Goal: Information Seeking & Learning: Learn about a topic

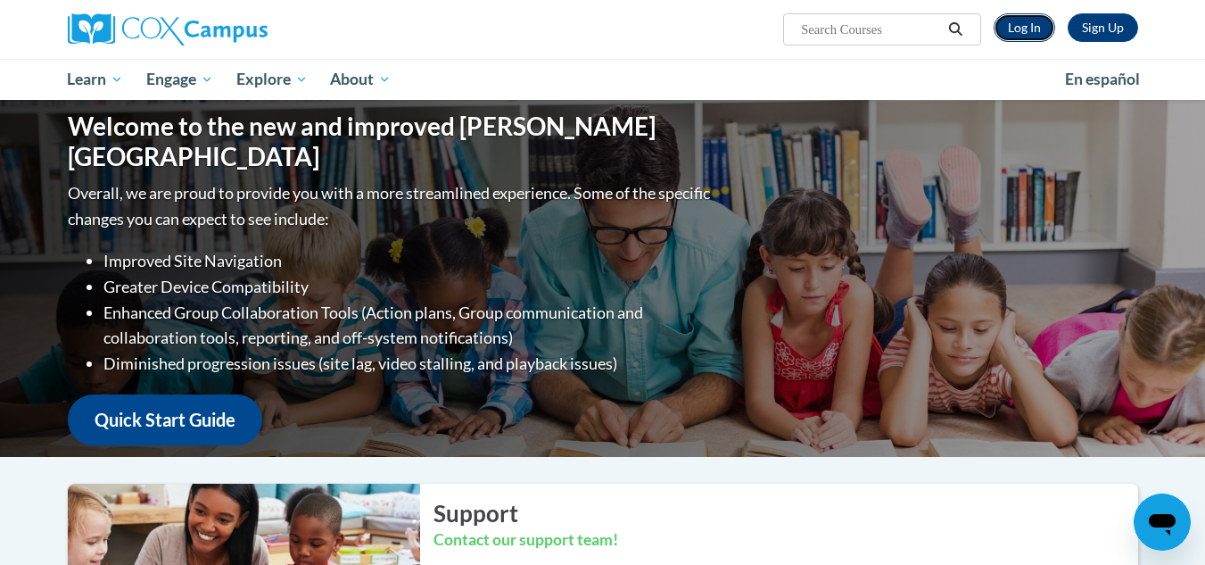
click at [1023, 30] on link "Log In" at bounding box center [1025, 27] width 62 height 29
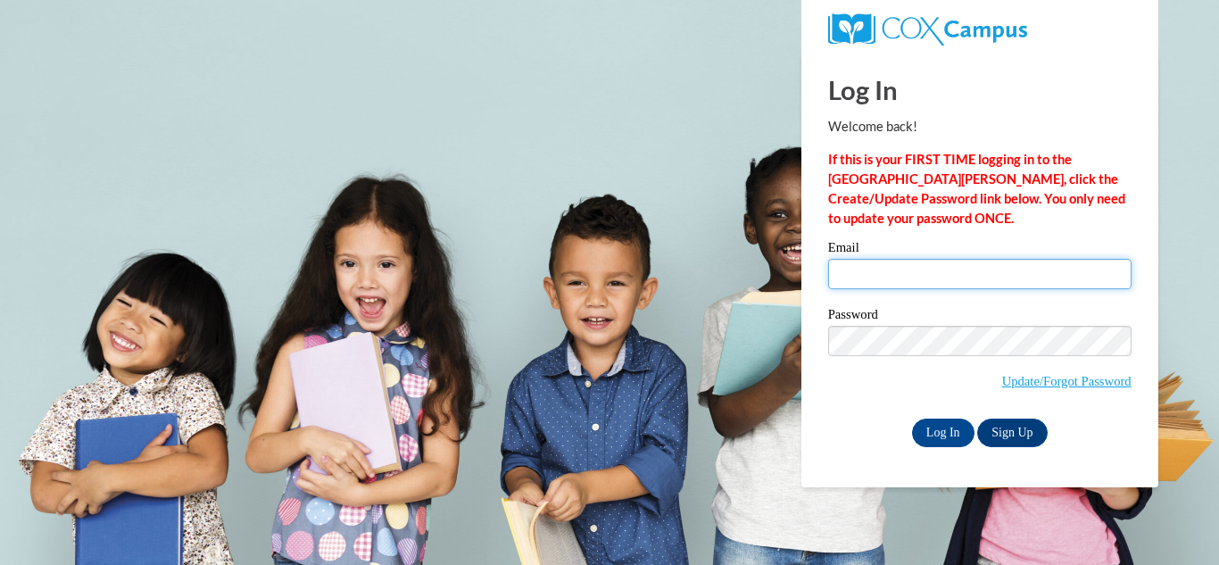
click at [989, 267] on input "Email" at bounding box center [979, 274] width 303 height 30
type input "tpeterson@ymcatoledo.org"
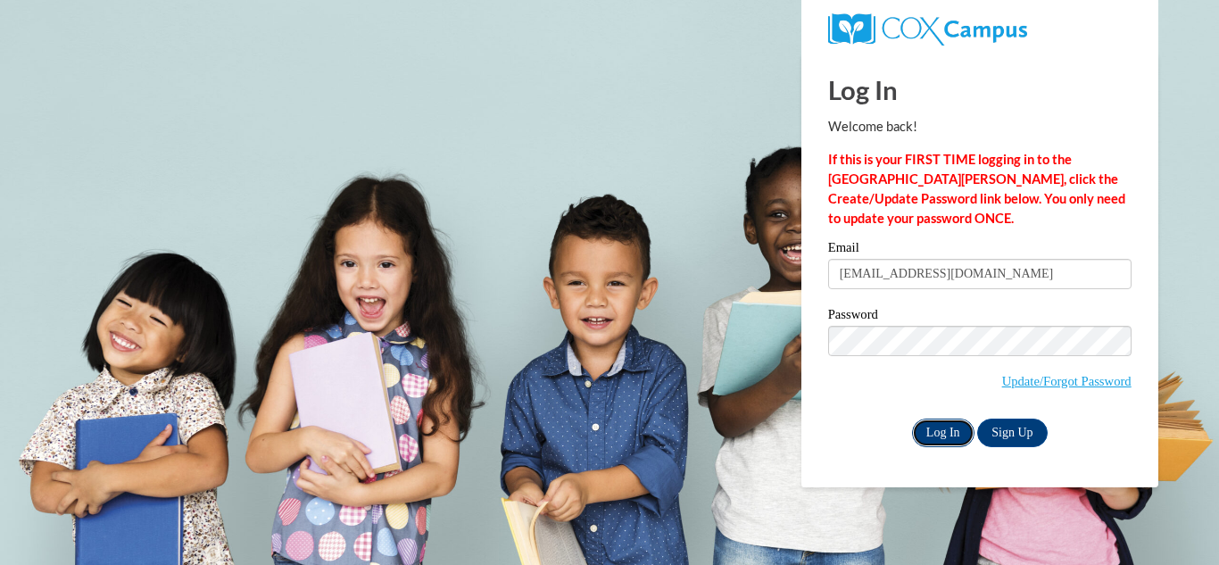
click at [959, 428] on input "Log In" at bounding box center [943, 432] width 62 height 29
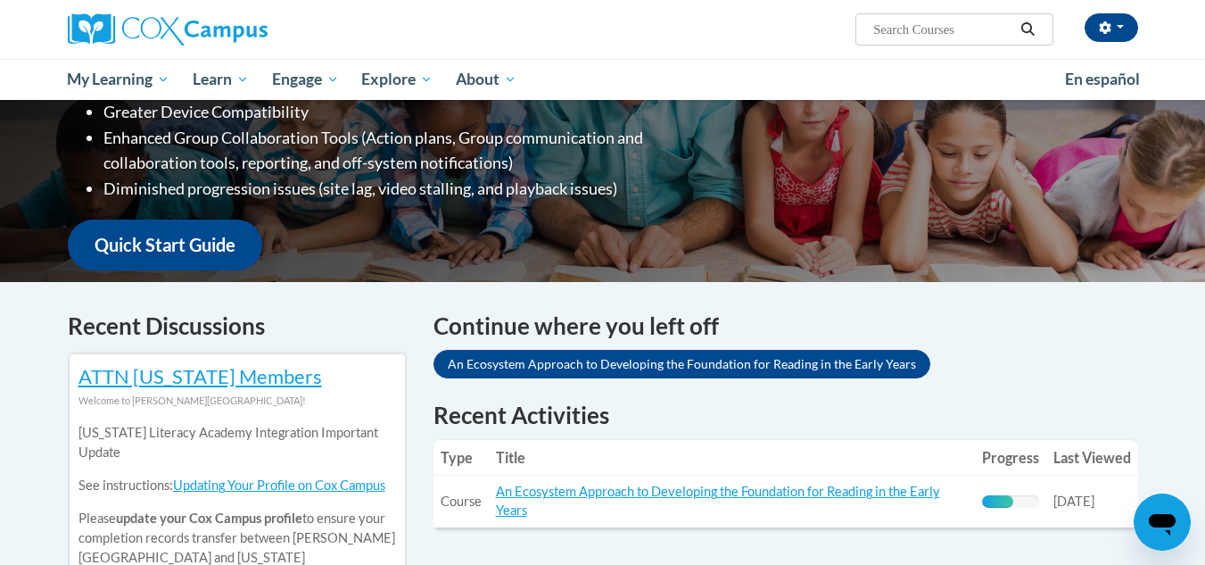
scroll to position [521, 0]
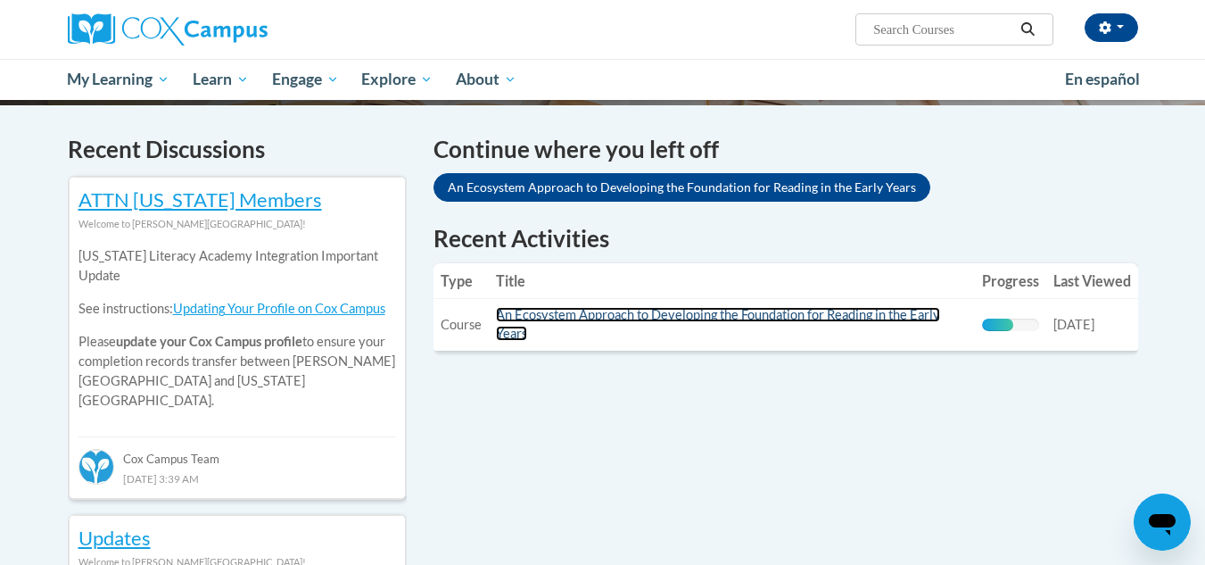
click at [716, 310] on link "An Ecosystem Approach to Developing the Foundation for Reading in the Early Yea…" at bounding box center [718, 324] width 444 height 34
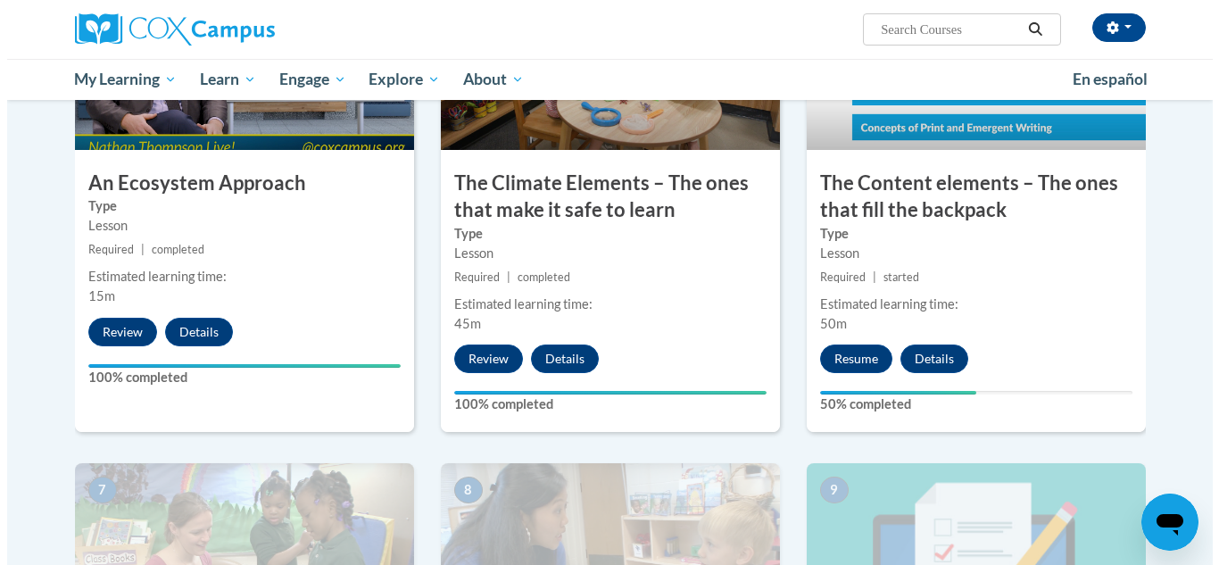
scroll to position [1044, 0]
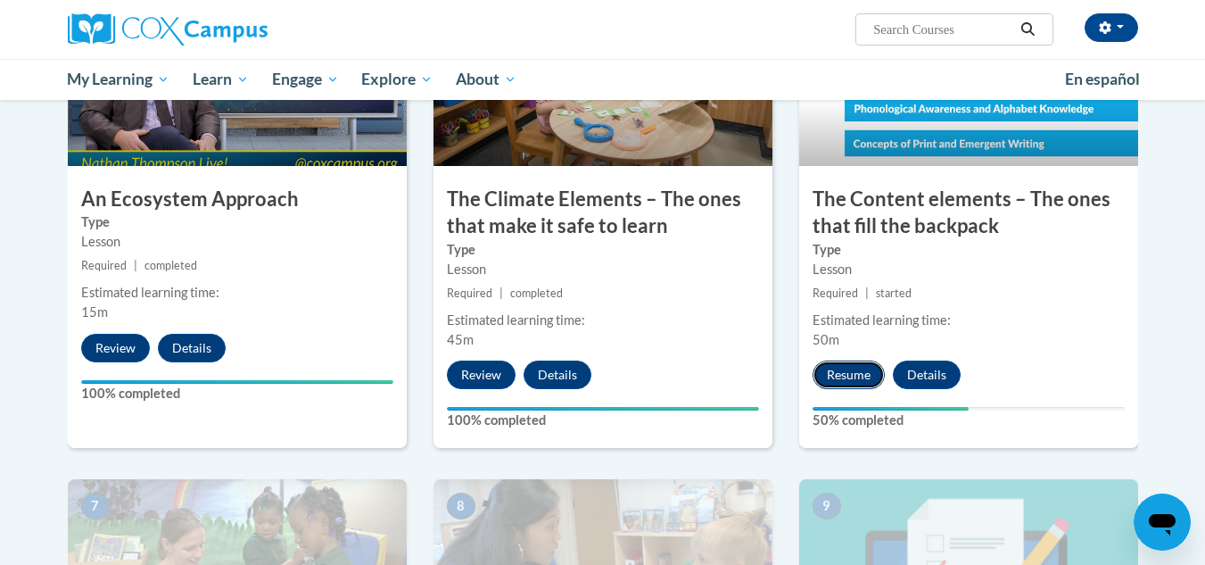
click at [872, 368] on button "Resume" at bounding box center [849, 374] width 72 height 29
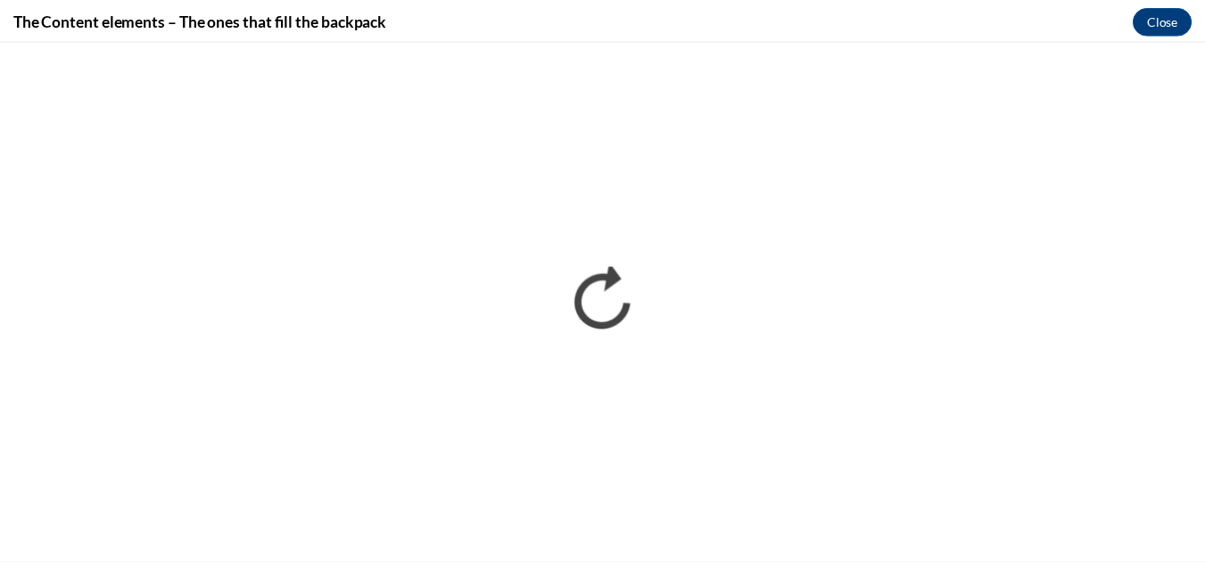
scroll to position [0, 0]
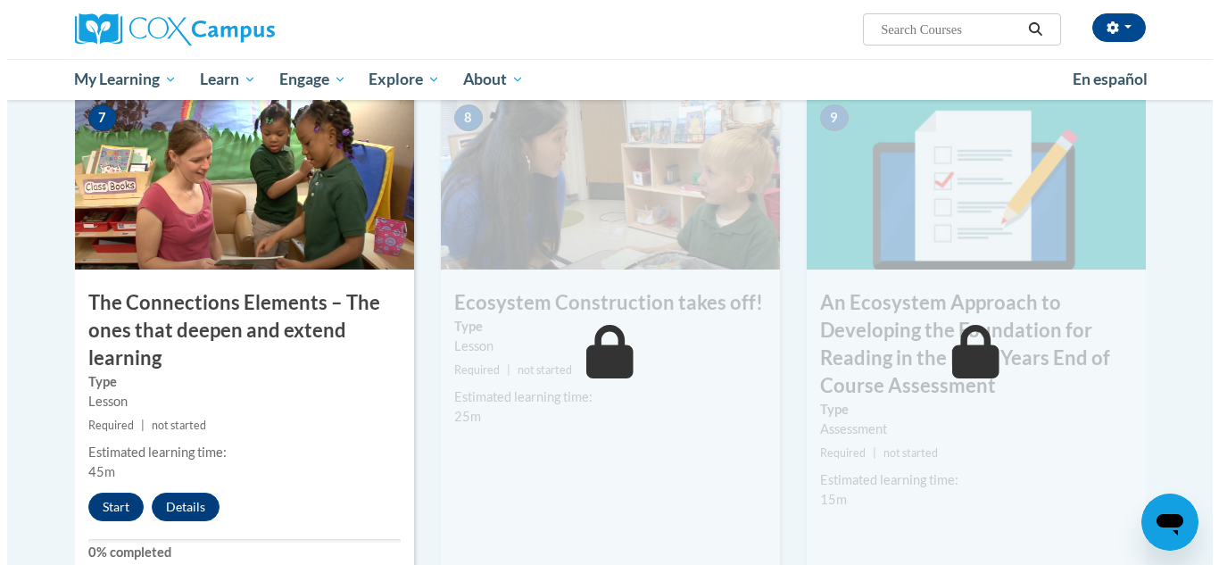
scroll to position [1444, 0]
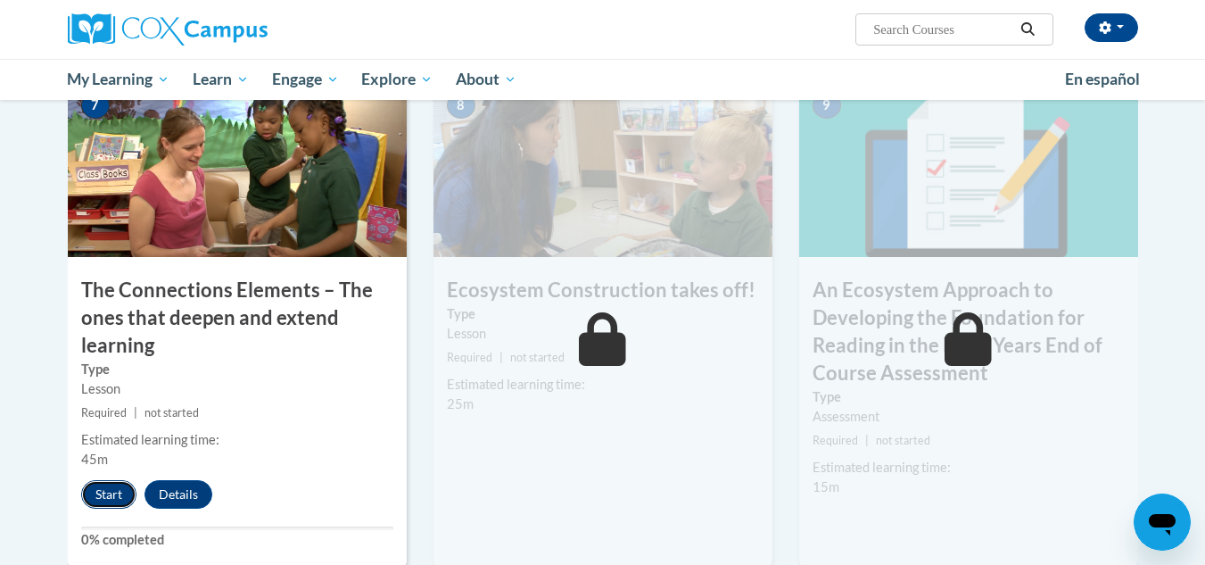
click at [121, 487] on button "Start" at bounding box center [108, 494] width 55 height 29
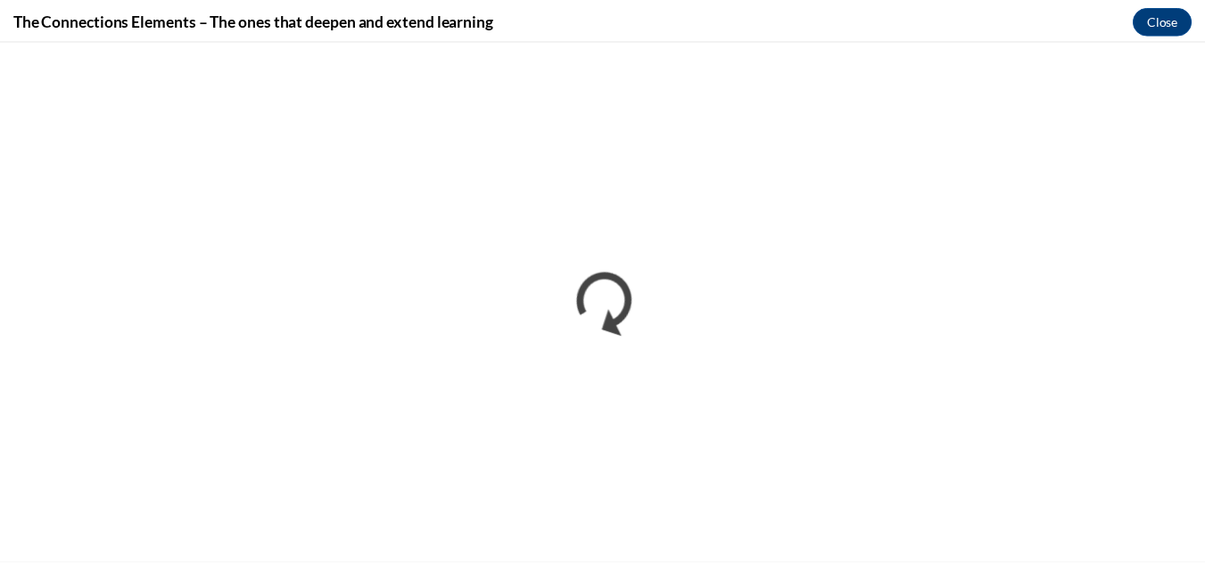
scroll to position [0, 0]
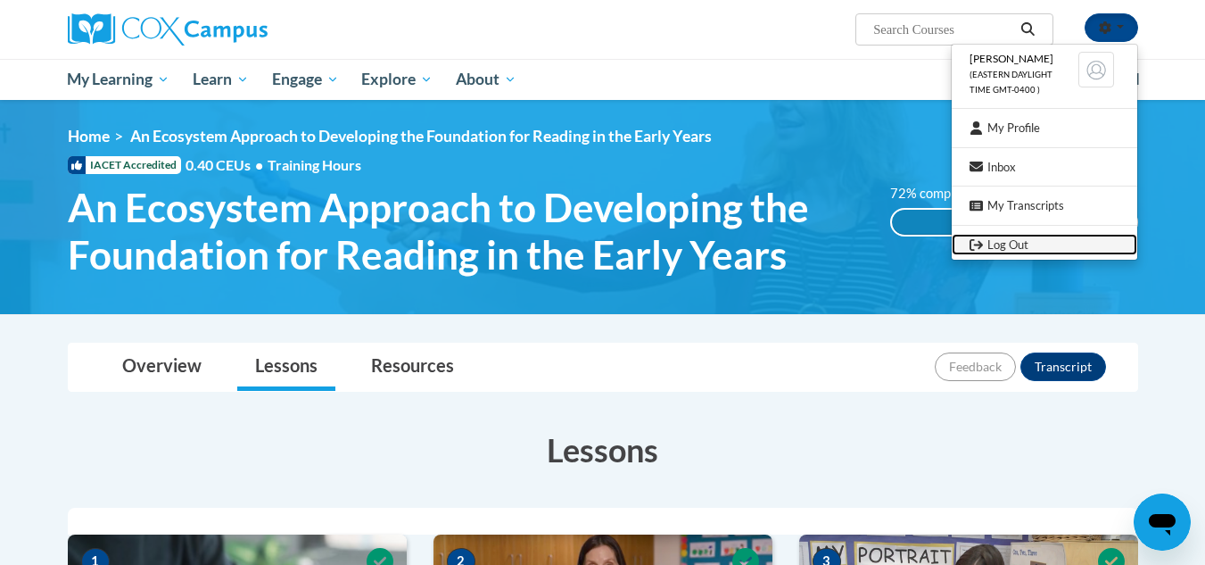
click at [1021, 244] on link "Log Out" at bounding box center [1045, 245] width 186 height 22
